Goal: Task Accomplishment & Management: Manage account settings

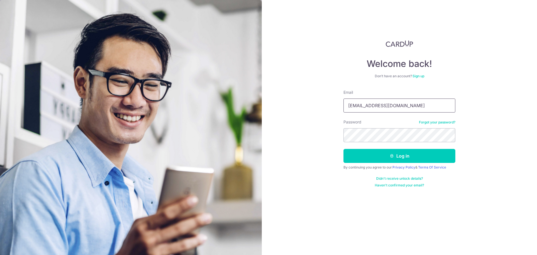
click at [394, 107] on input "[EMAIL_ADDRESS][DOMAIN_NAME]" at bounding box center [399, 105] width 112 height 14
type input "[EMAIL_ADDRESS][DOMAIN_NAME]"
click at [399, 156] on button "Log in" at bounding box center [399, 156] width 112 height 14
